Goal: Book appointment/travel/reservation

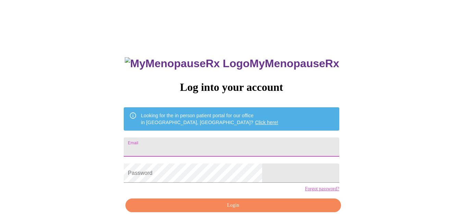
click at [218, 148] on input "Email" at bounding box center [231, 146] width 215 height 19
type input "[EMAIL_ADDRESS][DOMAIN_NAME]"
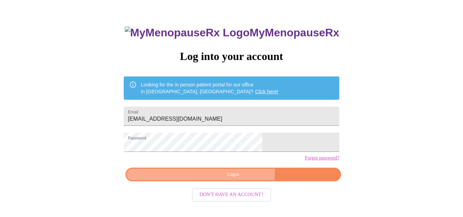
click at [239, 179] on span "Login" at bounding box center [232, 174] width 199 height 9
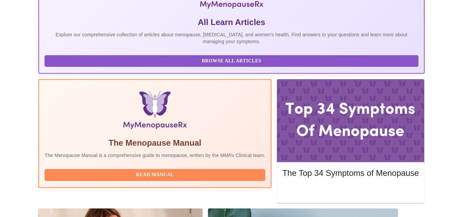
scroll to position [158, 0]
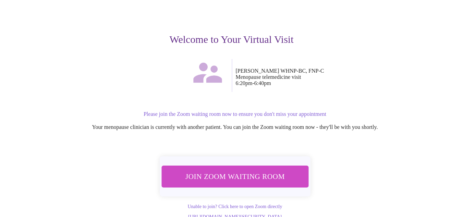
scroll to position [69, 0]
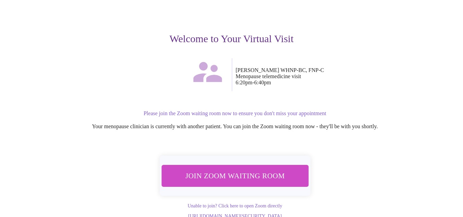
click at [262, 169] on span "Join Zoom Waiting Room" at bounding box center [234, 175] width 129 height 13
click at [251, 169] on span "Join Zoom Waiting Room" at bounding box center [234, 175] width 129 height 13
